Goal: Task Accomplishment & Management: Complete application form

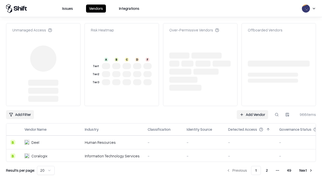
click at [252, 110] on link "Add Vendor" at bounding box center [251, 114] width 31 height 9
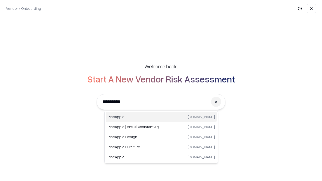
click at [161, 117] on div "Pineapple [DOMAIN_NAME]" at bounding box center [161, 117] width 111 height 10
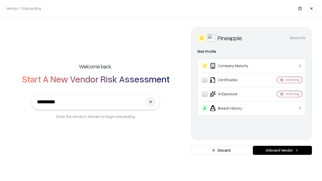
type input "*********"
click at [282, 150] on button "Onboard Vendor" at bounding box center [282, 150] width 59 height 9
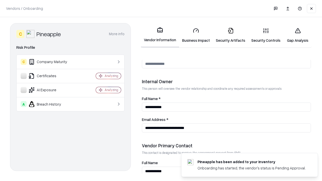
scroll to position [260, 0]
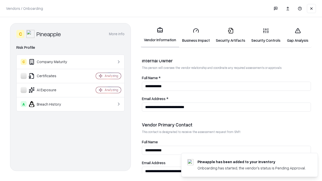
click at [196, 35] on link "Business Impact" at bounding box center [196, 35] width 34 height 23
click at [230, 35] on link "Security Artifacts" at bounding box center [230, 35] width 35 height 23
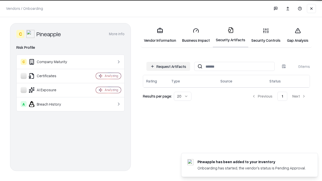
click at [168, 66] on button "Request Artifacts" at bounding box center [168, 66] width 44 height 9
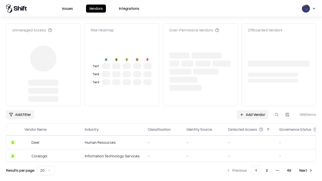
click at [252, 110] on link "Add Vendor" at bounding box center [251, 114] width 31 height 9
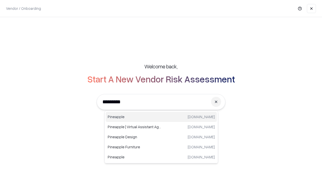
click at [161, 117] on div "Pineapple [DOMAIN_NAME]" at bounding box center [161, 117] width 111 height 10
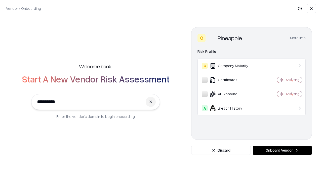
type input "*********"
click at [282, 150] on button "Onboard Vendor" at bounding box center [282, 150] width 59 height 9
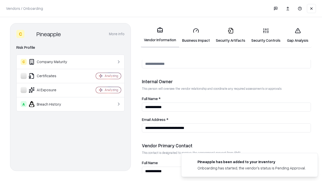
scroll to position [260, 0]
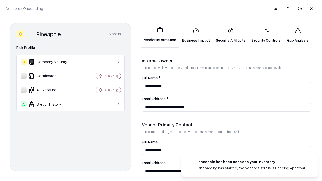
click at [297, 35] on link "Gap Analysis" at bounding box center [297, 35] width 28 height 23
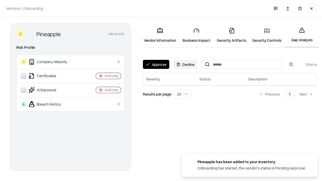
click at [156, 64] on button "Approve" at bounding box center [156, 64] width 26 height 9
